Goal: Task Accomplishment & Management: Use online tool/utility

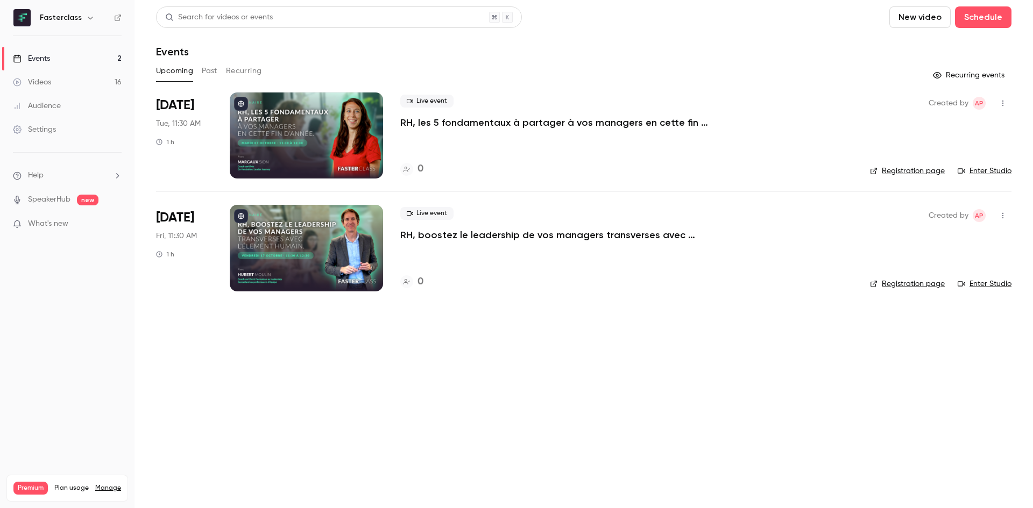
click at [444, 126] on p "RH, les 5 fondamentaux à partager à vos managers en cette fin d’année." at bounding box center [561, 122] width 323 height 13
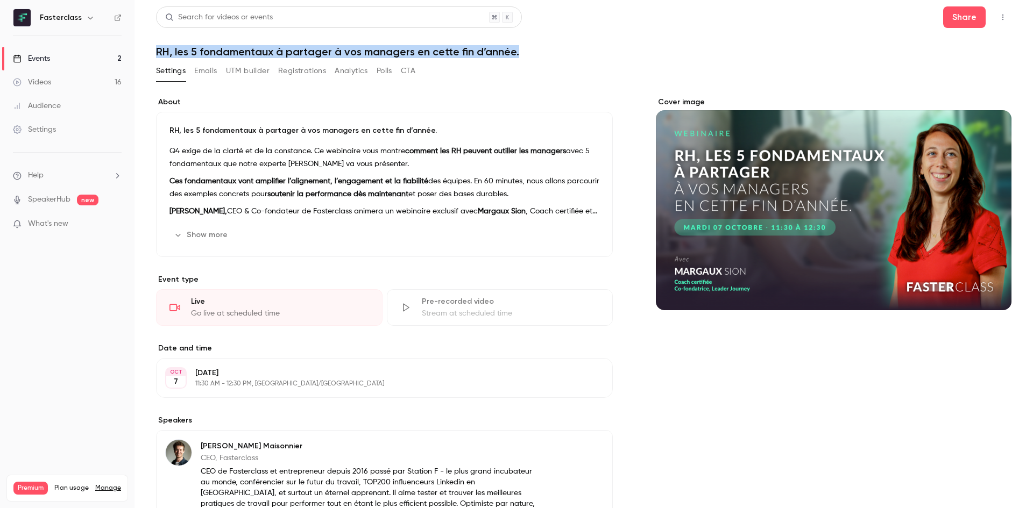
drag, startPoint x: 157, startPoint y: 48, endPoint x: 524, endPoint y: 40, distance: 367.4
click at [524, 40] on header "Search for videos or events Share RH, les 5 fondamentaux à partager à vos manag…" at bounding box center [583, 32] width 855 height 52
copy h1 "RH, les 5 fondamentaux à partager à vos managers en cette fin d’année."
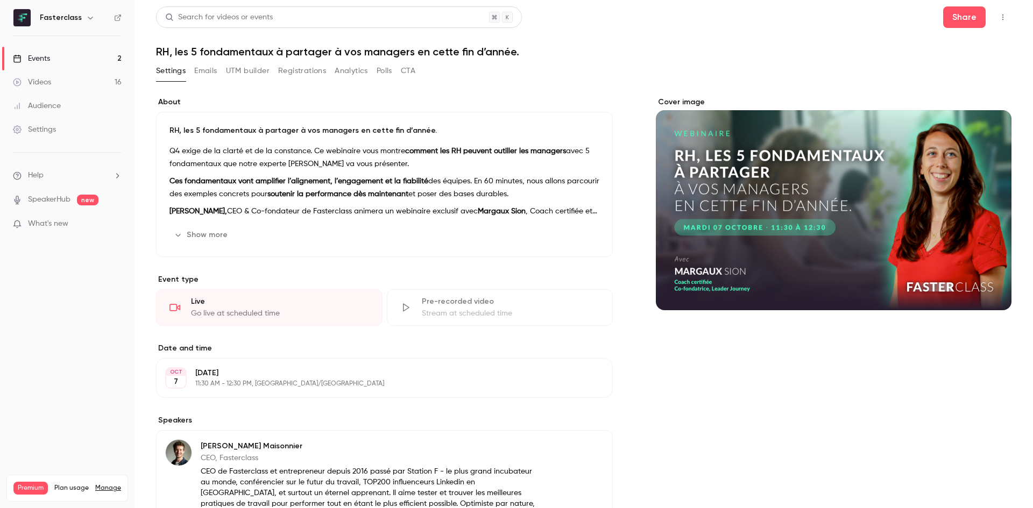
click at [533, 82] on div "Settings Emails UTM builder Registrations Analytics Polls CTA" at bounding box center [583, 73] width 855 height 22
click at [262, 72] on button "UTM builder" at bounding box center [248, 70] width 44 height 17
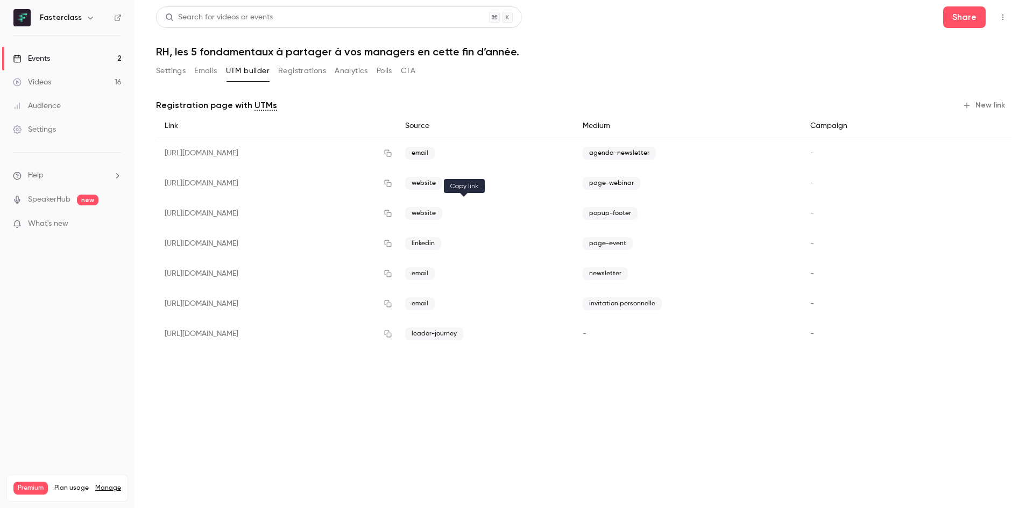
click at [392, 216] on icon "button" at bounding box center [387, 214] width 9 height 8
click at [166, 74] on button "Settings" at bounding box center [171, 70] width 30 height 17
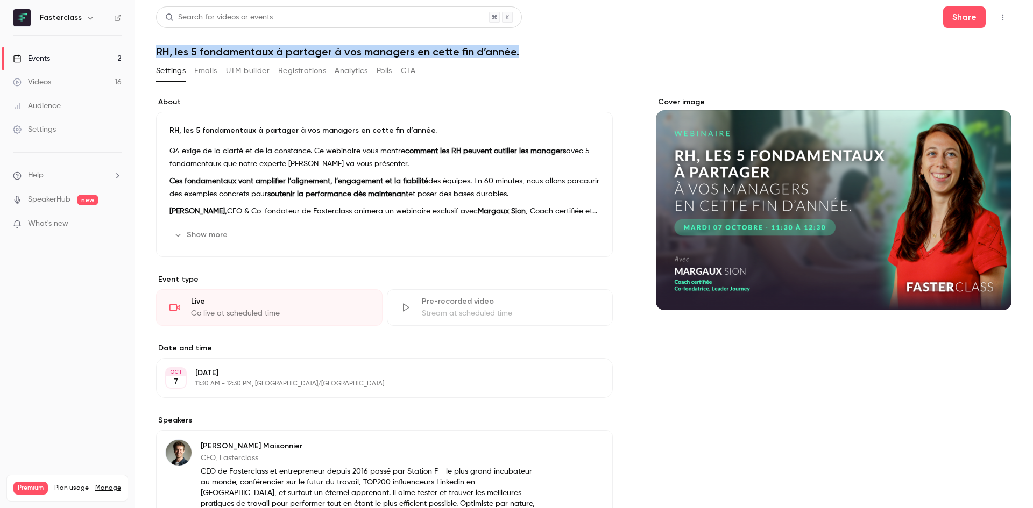
drag, startPoint x: 155, startPoint y: 51, endPoint x: 568, endPoint y: 46, distance: 413.0
click at [568, 46] on main "Search for videos or events Share RH, les 5 fondamentaux à partager à vos manag…" at bounding box center [583, 254] width 898 height 508
copy h1 "RH, les 5 fondamentaux à partager à vos managers en cette fin d’année."
click at [243, 67] on button "UTM builder" at bounding box center [248, 70] width 44 height 17
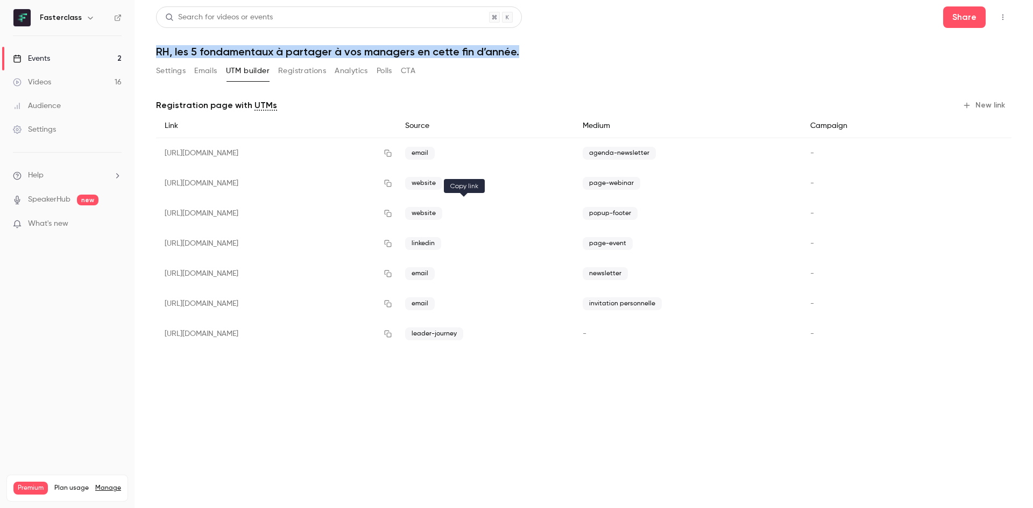
click at [391, 212] on icon "button" at bounding box center [387, 213] width 7 height 7
click at [392, 182] on icon "button" at bounding box center [387, 184] width 9 height 8
drag, startPoint x: 242, startPoint y: 51, endPoint x: 233, endPoint y: 53, distance: 9.3
click at [242, 51] on h1 "RH, les 5 fondamentaux à partager à vos managers en cette fin d’année." at bounding box center [583, 51] width 855 height 13
drag, startPoint x: 162, startPoint y: 51, endPoint x: 535, endPoint y: 48, distance: 372.7
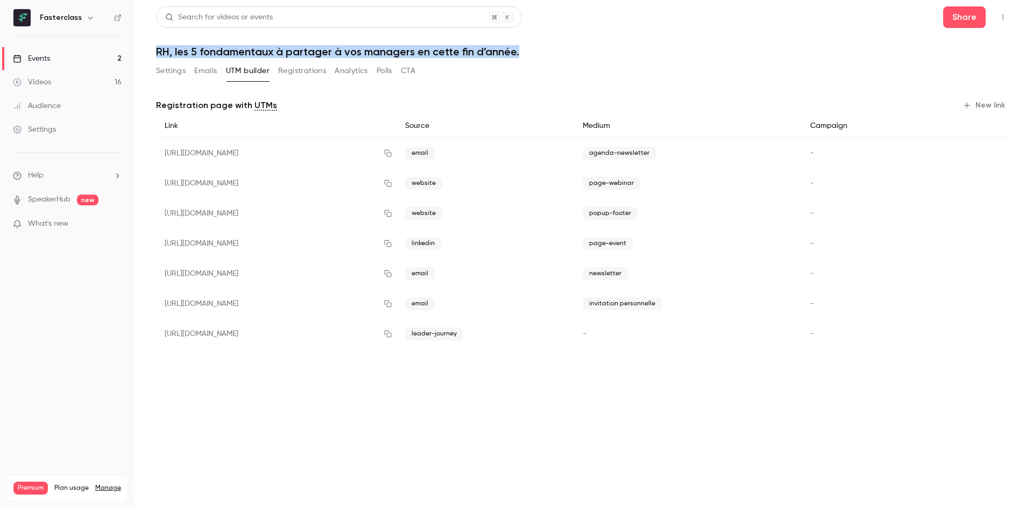
click at [535, 48] on main "Search for videos or events Share RH, les 5 fondamentaux à partager à vos manag…" at bounding box center [583, 254] width 898 height 508
copy h1 "RH, les 5 fondamentaux à partager à vos managers en cette fin d’année."
click at [170, 67] on button "Settings" at bounding box center [171, 70] width 30 height 17
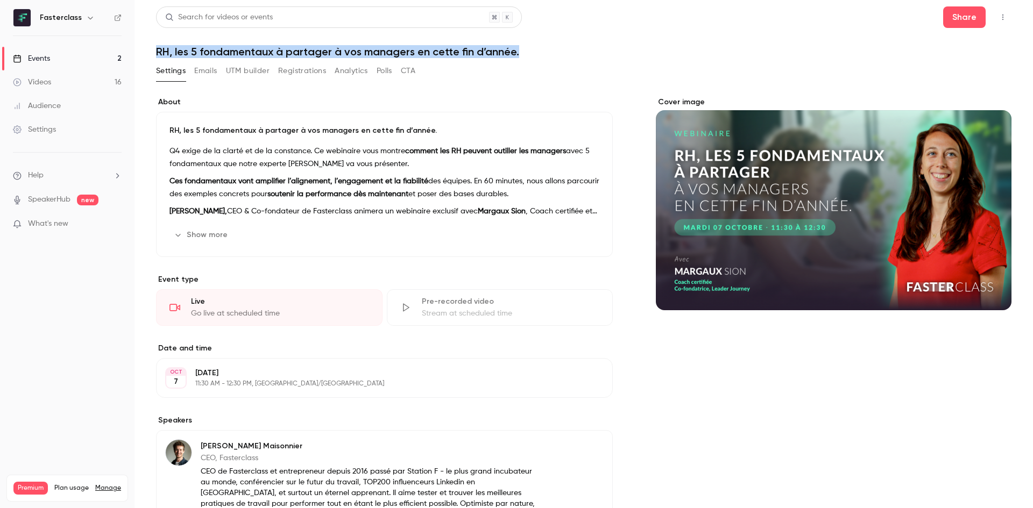
click at [257, 71] on button "UTM builder" at bounding box center [248, 70] width 44 height 17
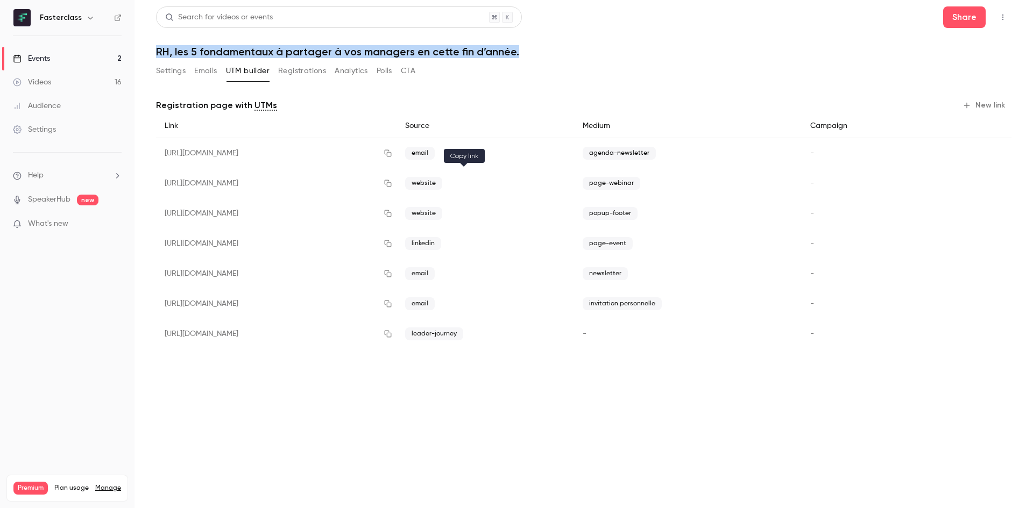
click at [392, 180] on icon "button" at bounding box center [387, 184] width 9 height 8
click at [396, 188] on button "button" at bounding box center [387, 183] width 17 height 17
